Goal: Task Accomplishment & Management: Manage account settings

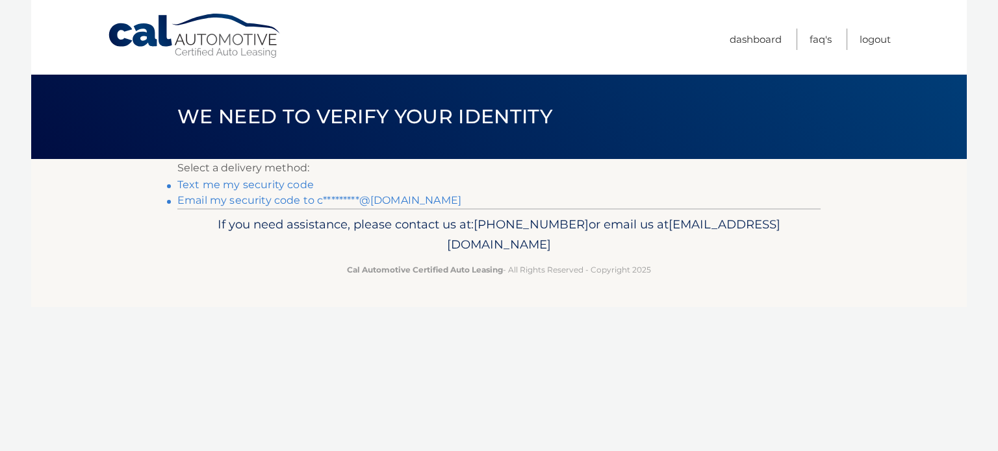
click at [221, 188] on link "Text me my security code" at bounding box center [245, 185] width 136 height 12
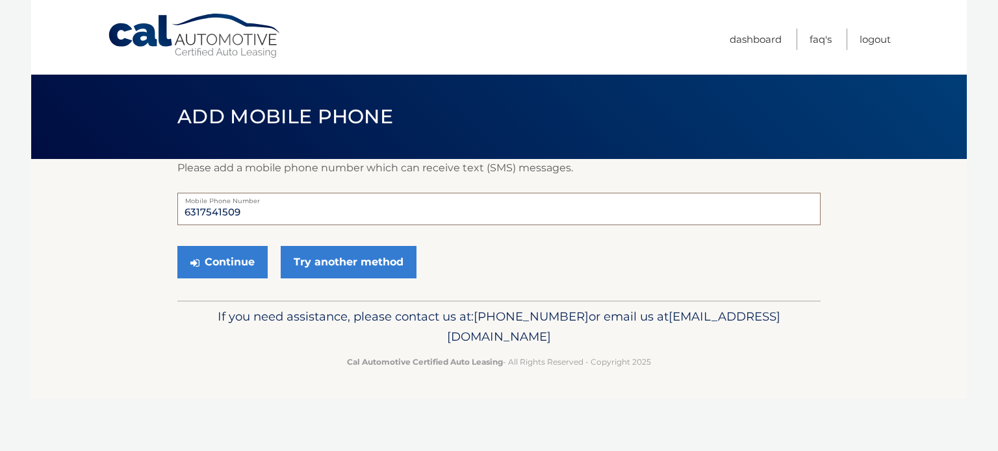
drag, startPoint x: 249, startPoint y: 214, endPoint x: 133, endPoint y: 205, distance: 117.2
click at [133, 205] on section "Please add a mobile phone number which can receive text (SMS) messages. 6317541…" at bounding box center [498, 230] width 935 height 142
type input "516857531"
click at [220, 264] on button "Continue" at bounding box center [222, 262] width 90 height 32
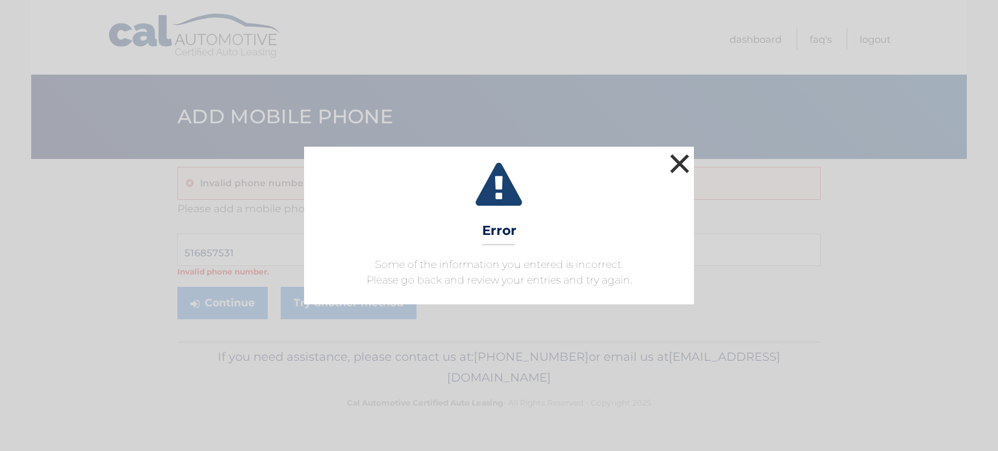
click at [678, 166] on button "×" at bounding box center [680, 164] width 26 height 26
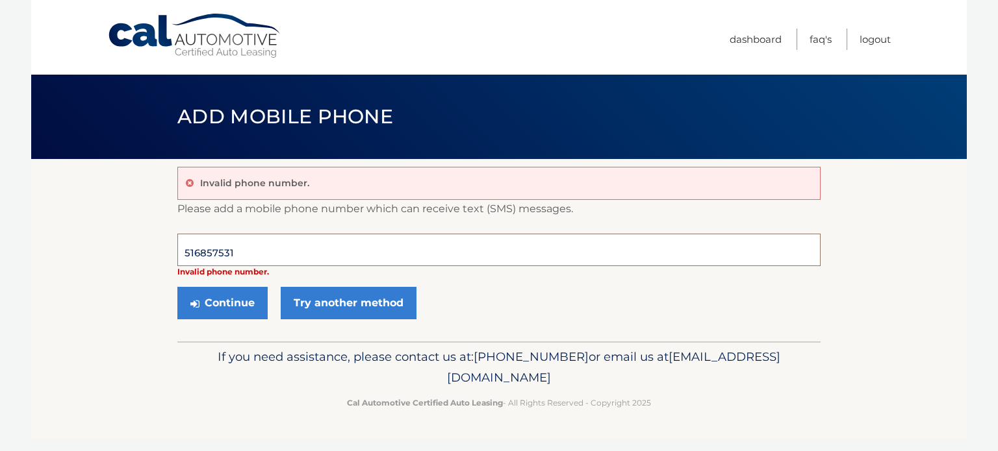
drag, startPoint x: 244, startPoint y: 249, endPoint x: 138, endPoint y: 228, distance: 107.9
click at [138, 228] on section "Invalid phone number. Please add a mobile phone number which can receive text (…" at bounding box center [498, 250] width 935 height 183
type input "[PHONE_NUMBER]"
click at [222, 306] on button "Continue" at bounding box center [222, 303] width 90 height 32
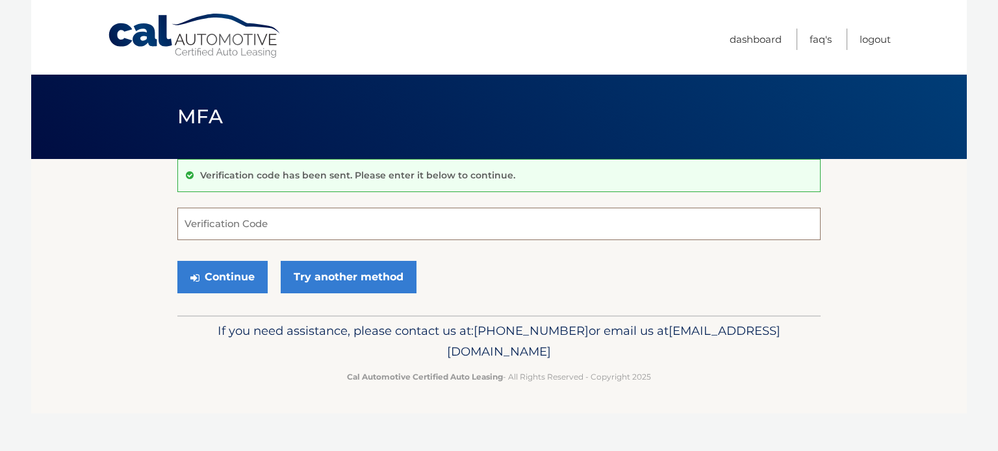
click at [256, 208] on input "Verification Code" at bounding box center [498, 224] width 643 height 32
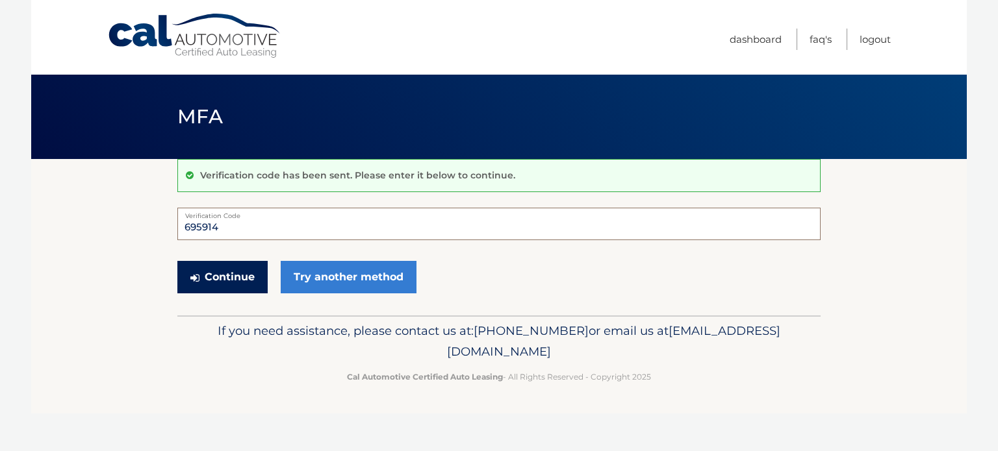
type input "695914"
click at [225, 279] on button "Continue" at bounding box center [222, 277] width 90 height 32
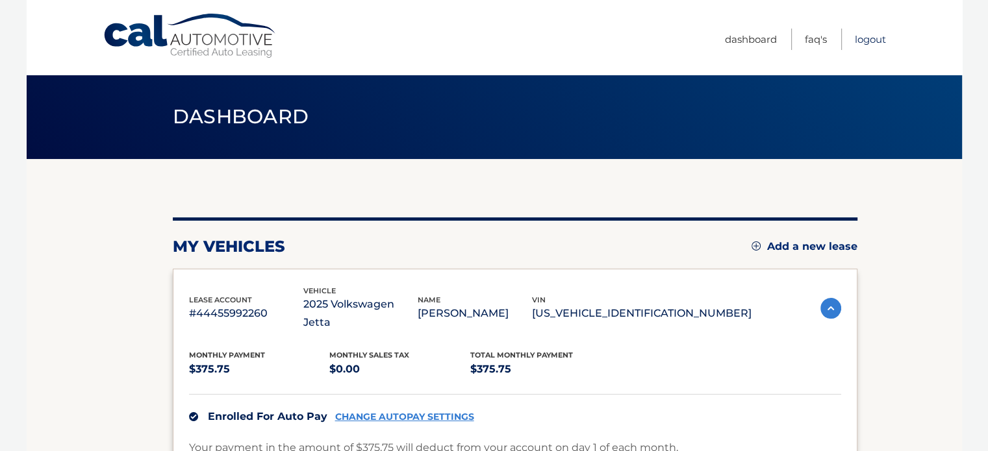
click at [876, 37] on link "Logout" at bounding box center [870, 39] width 31 height 21
